Goal: Navigation & Orientation: Find specific page/section

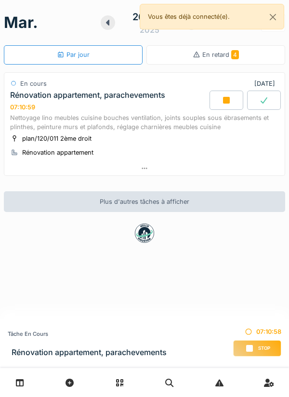
click at [98, 56] on div "Par jour" at bounding box center [73, 54] width 139 height 19
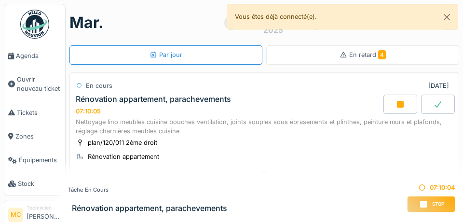
click at [27, 58] on span "Agenda" at bounding box center [38, 55] width 45 height 9
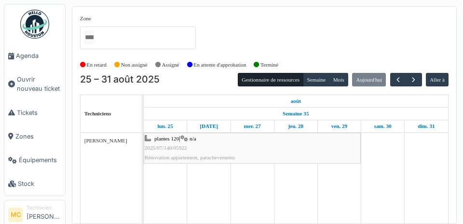
scroll to position [26, 0]
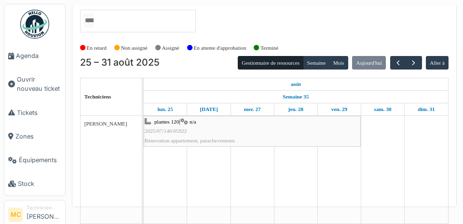
click at [22, 188] on span "Stock" at bounding box center [39, 183] width 43 height 9
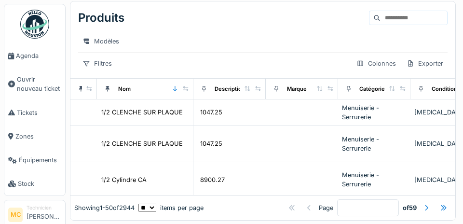
click at [27, 60] on span "Agenda" at bounding box center [38, 55] width 45 height 9
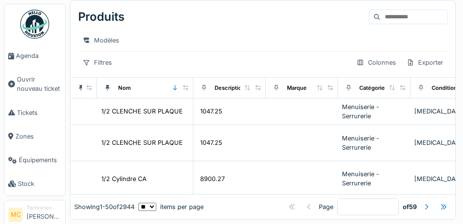
scroll to position [4, 0]
